Goal: Check status: Check status

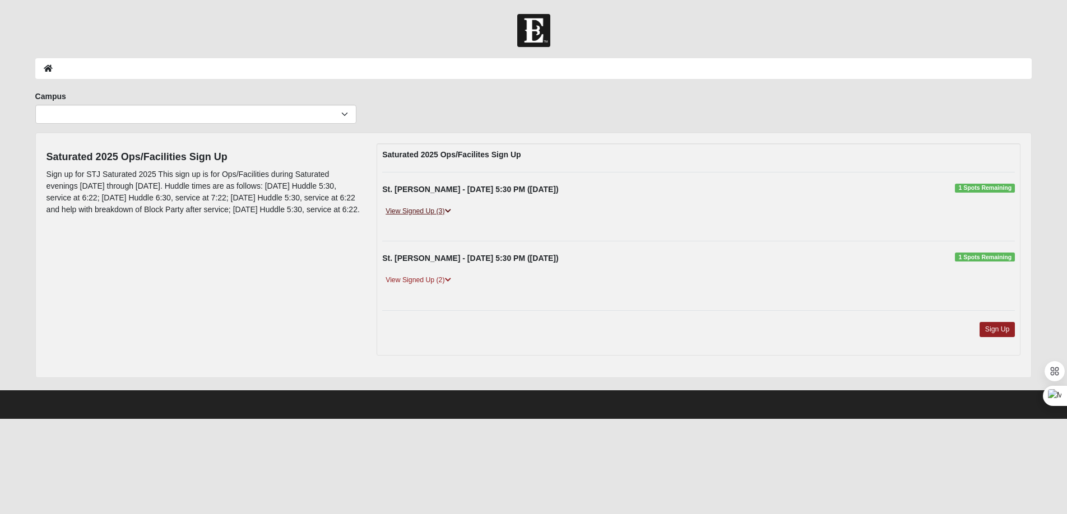
click at [404, 215] on link "View Signed Up (3)" at bounding box center [418, 212] width 72 height 12
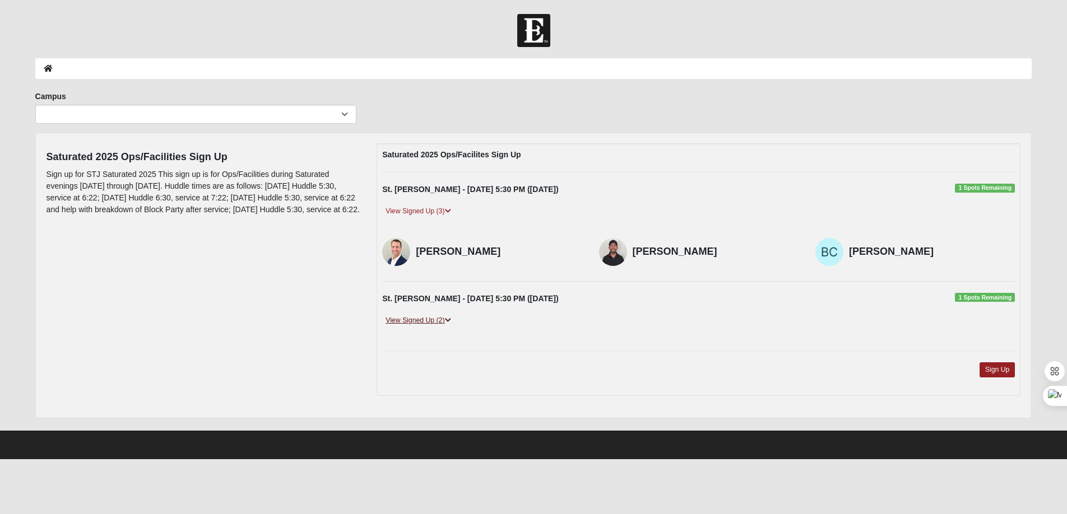
click at [429, 318] on link "View Signed Up (2)" at bounding box center [418, 321] width 72 height 12
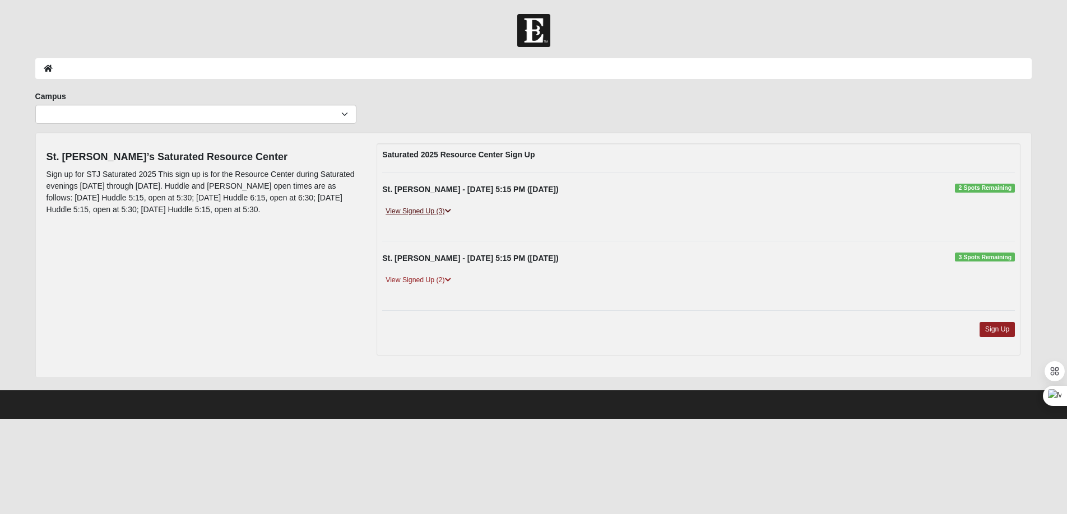
click at [427, 210] on link "View Signed Up (3)" at bounding box center [418, 212] width 72 height 12
click at [406, 211] on link "View Signed Up (3)" at bounding box center [418, 212] width 72 height 12
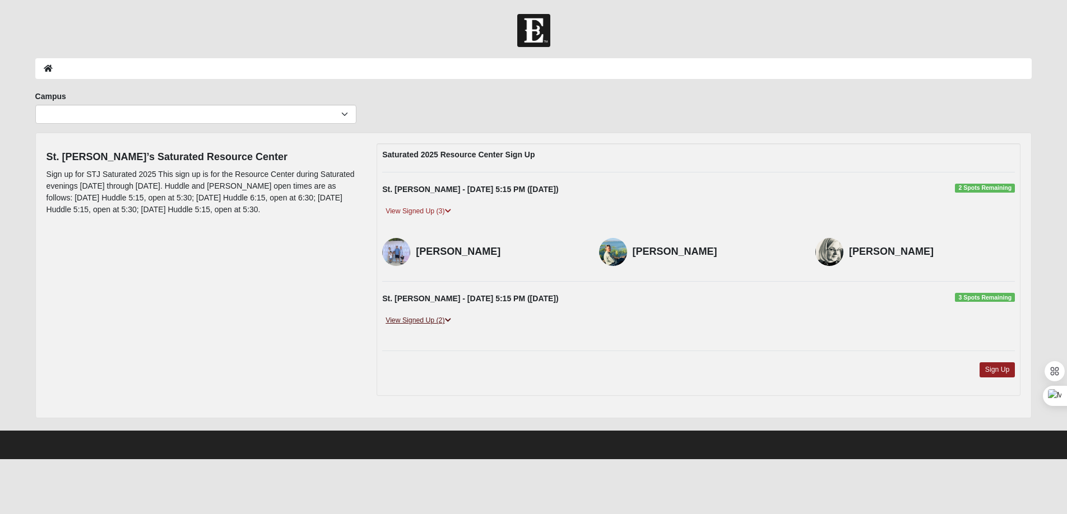
click at [424, 326] on link "View Signed Up (2)" at bounding box center [418, 321] width 72 height 12
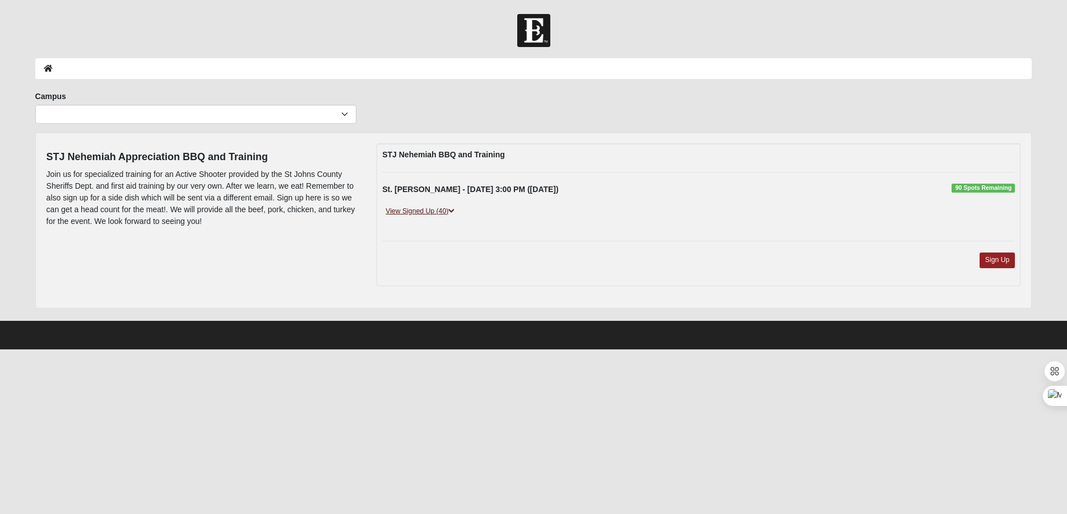
click at [423, 208] on link "View Signed Up (40)" at bounding box center [420, 212] width 76 height 12
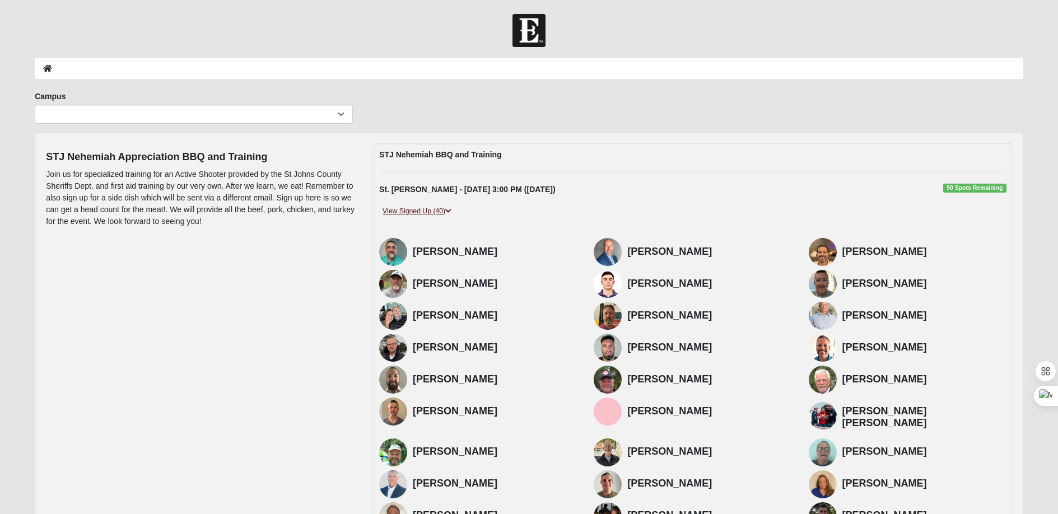
click at [422, 208] on link "View Signed Up (40)" at bounding box center [417, 212] width 76 height 12
